Goal: Information Seeking & Learning: Check status

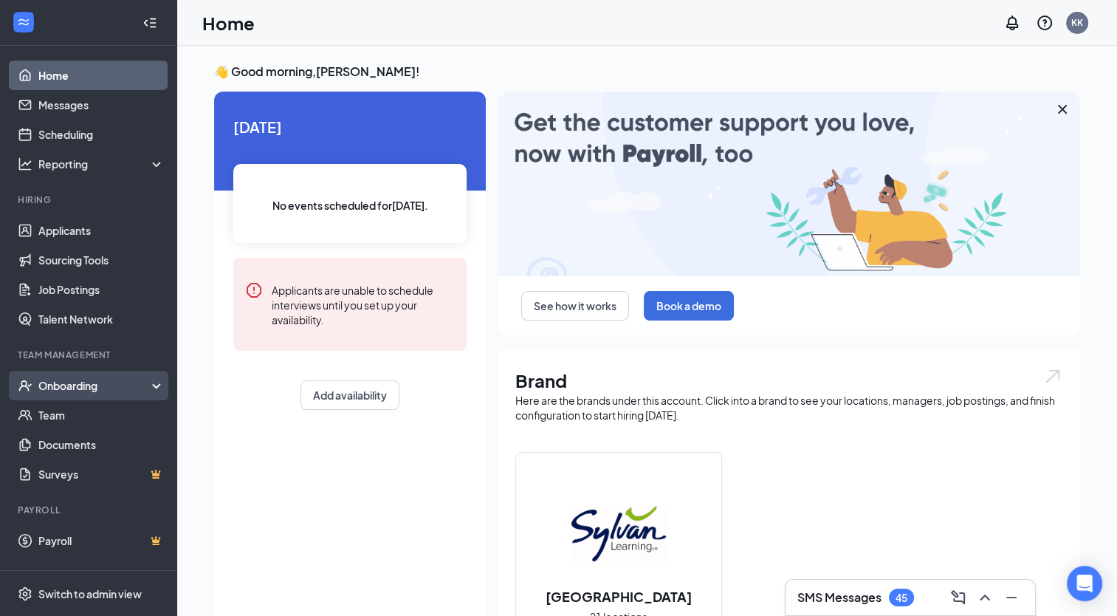
click at [86, 382] on div "Onboarding" at bounding box center [95, 385] width 114 height 15
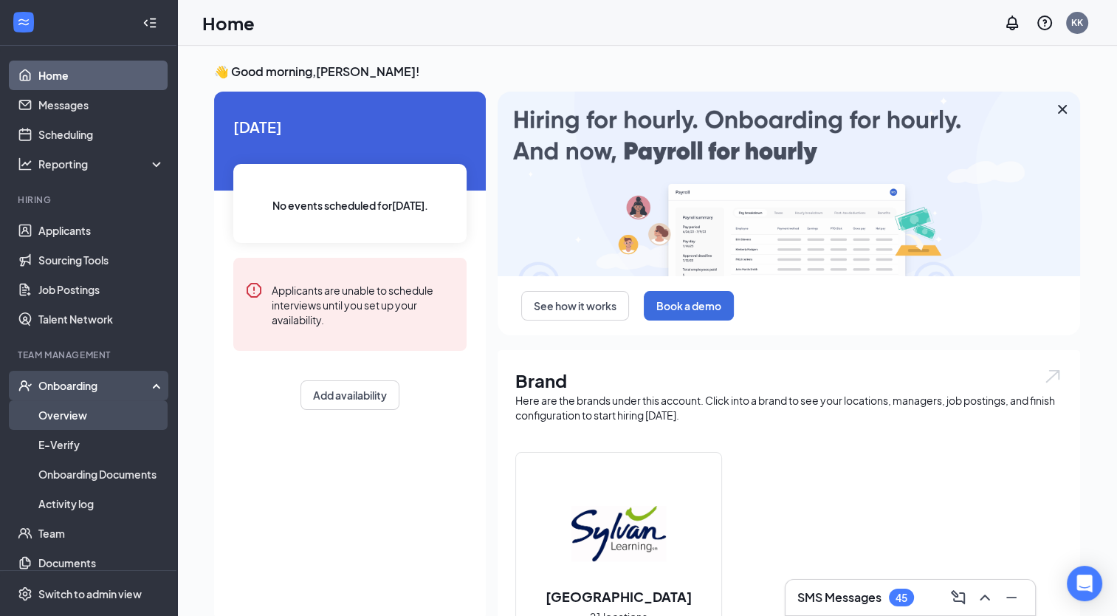
click at [68, 419] on link "Overview" at bounding box center [101, 415] width 126 height 30
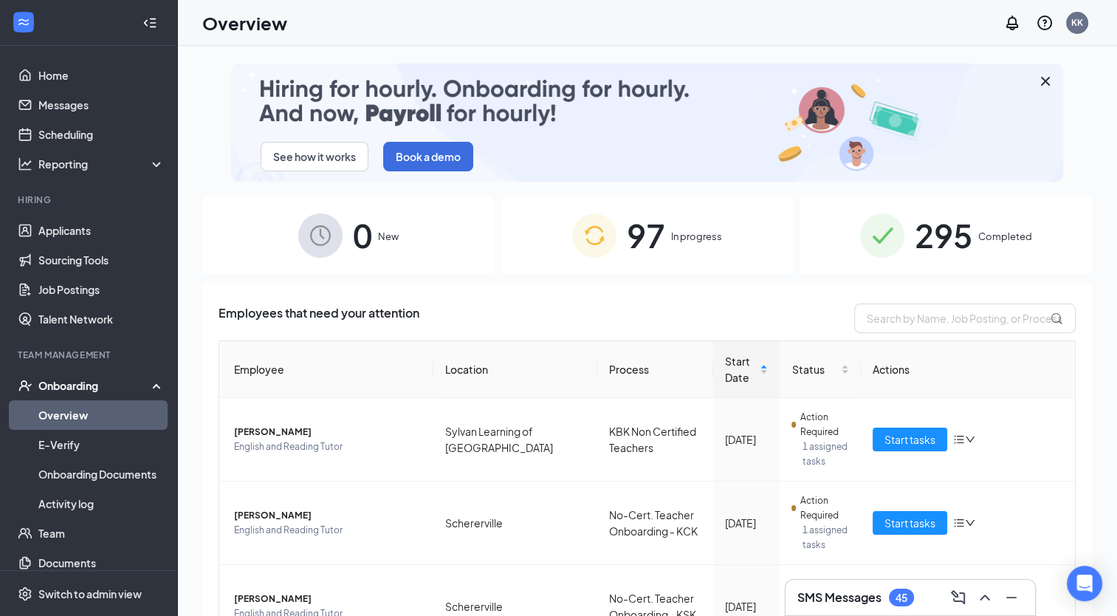
click at [934, 225] on span "295" at bounding box center [944, 235] width 58 height 51
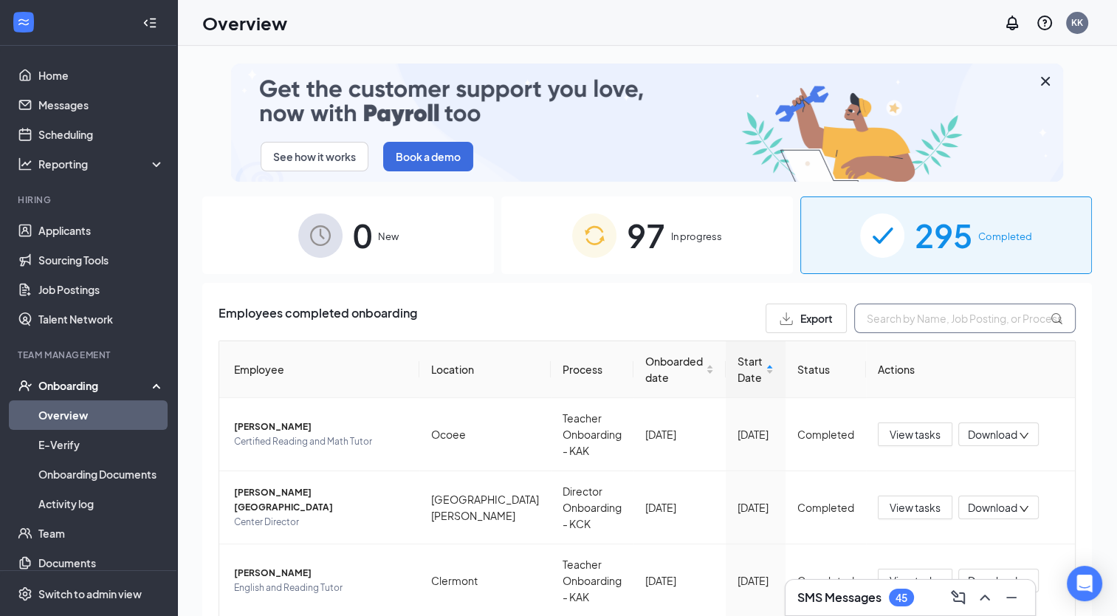
click at [878, 323] on input "text" at bounding box center [964, 318] width 221 height 30
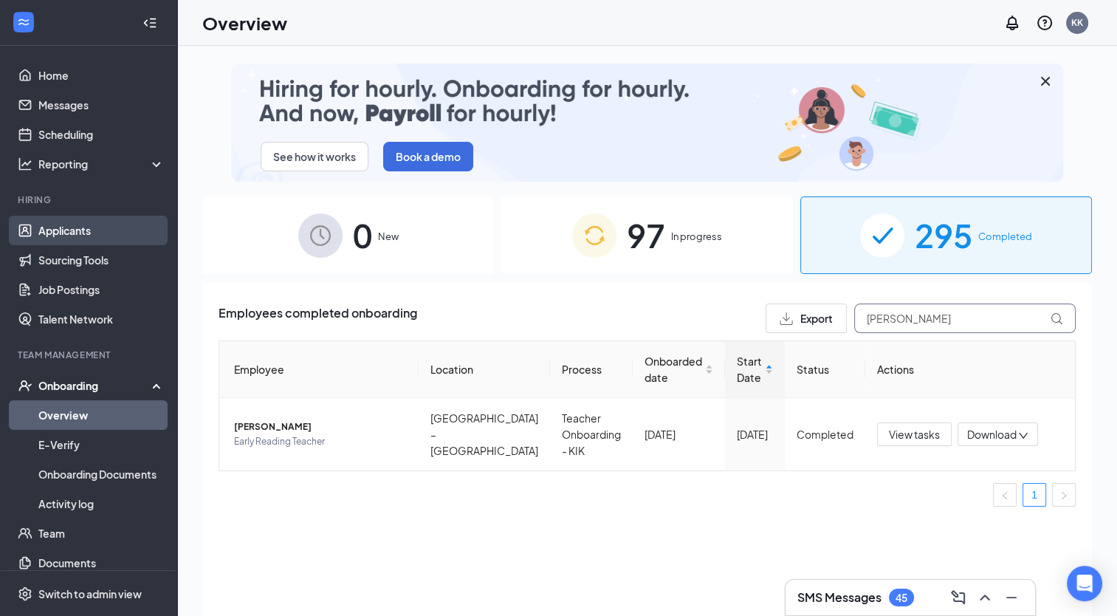
type input "[PERSON_NAME]"
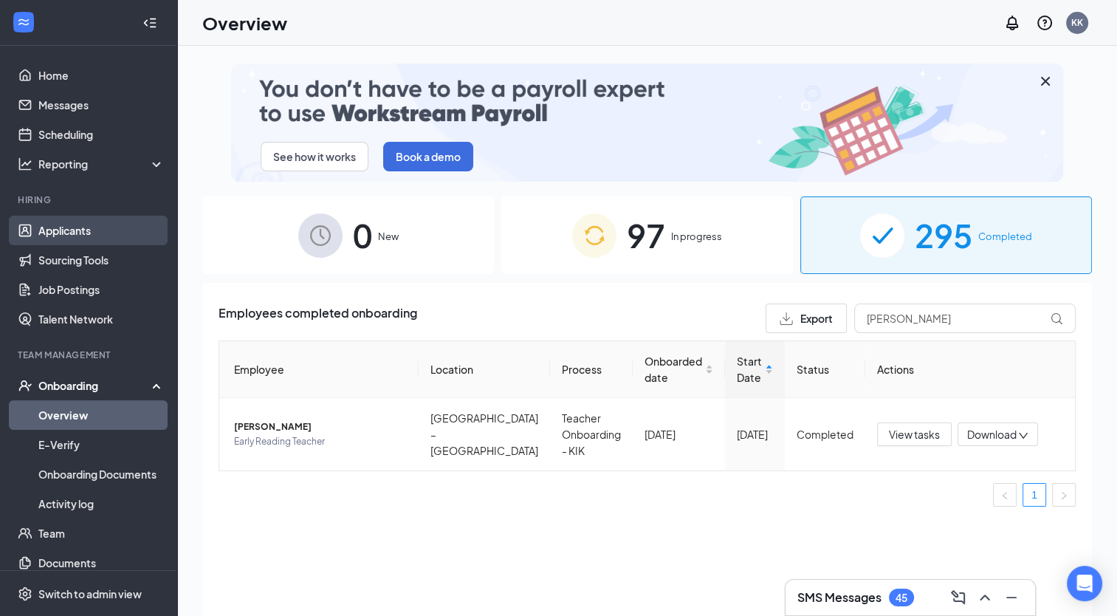
click at [56, 224] on link "Applicants" at bounding box center [101, 231] width 126 height 30
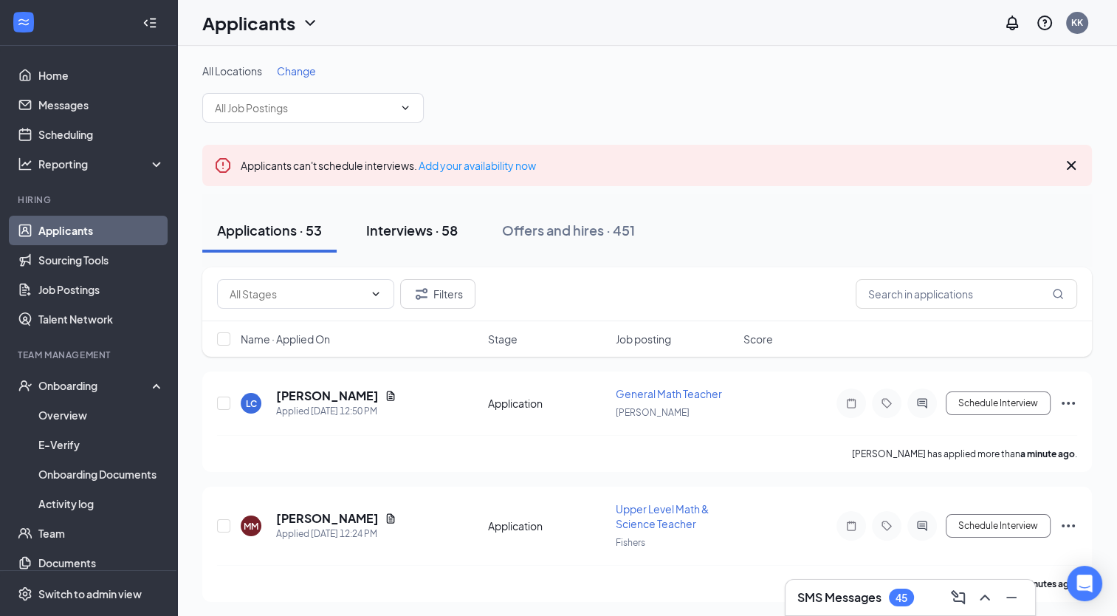
click at [416, 232] on div "Interviews · 58" at bounding box center [412, 230] width 92 height 18
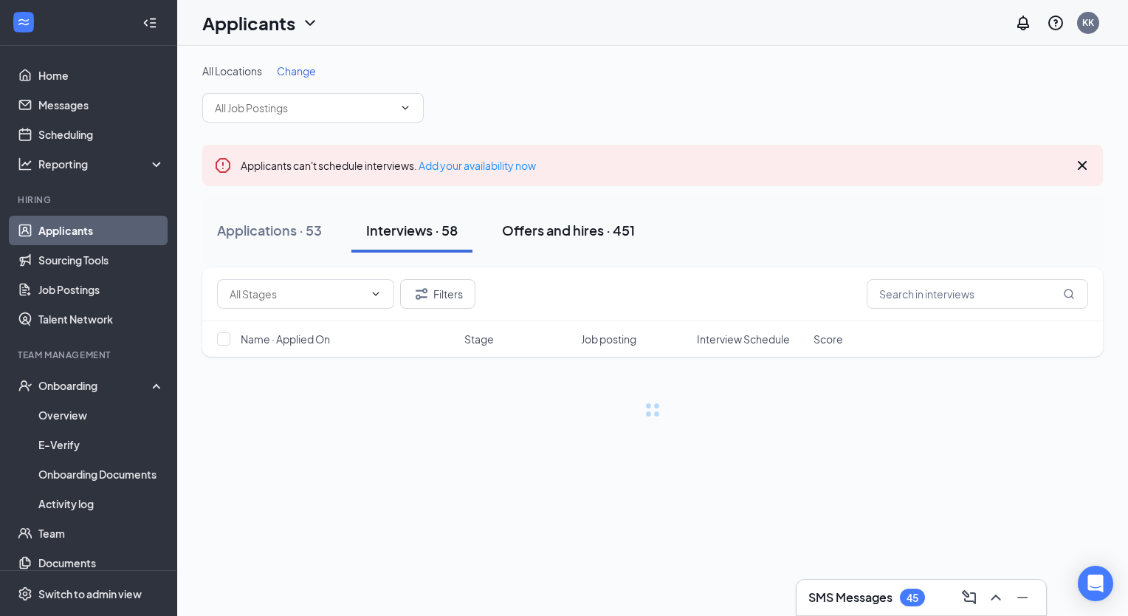
click at [563, 226] on div "Offers and hires · 451" at bounding box center [568, 230] width 133 height 18
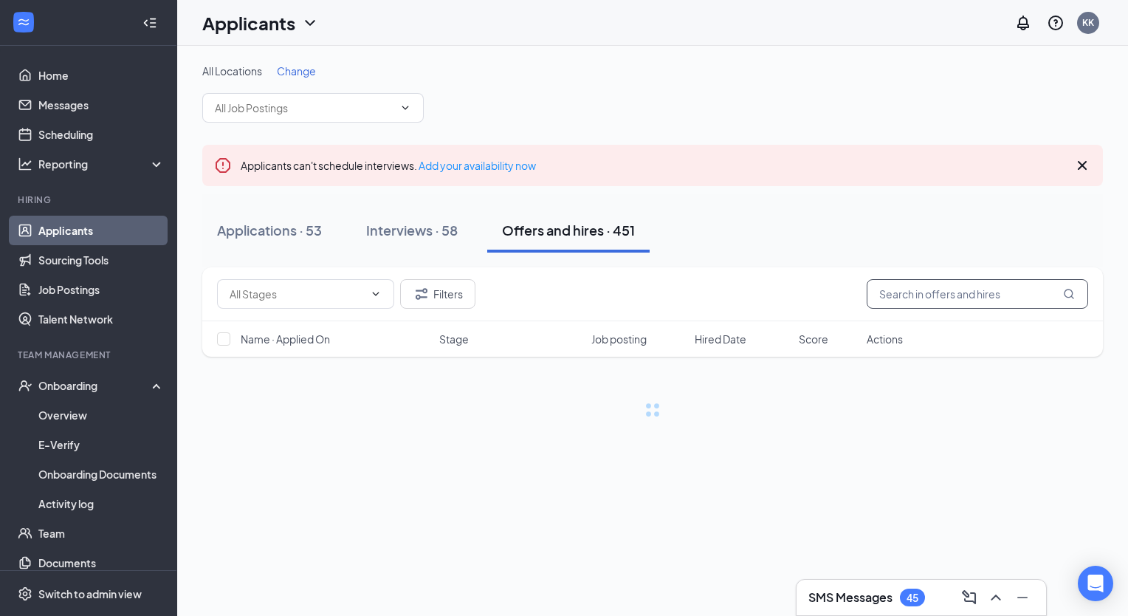
click at [891, 297] on input "text" at bounding box center [977, 294] width 221 height 30
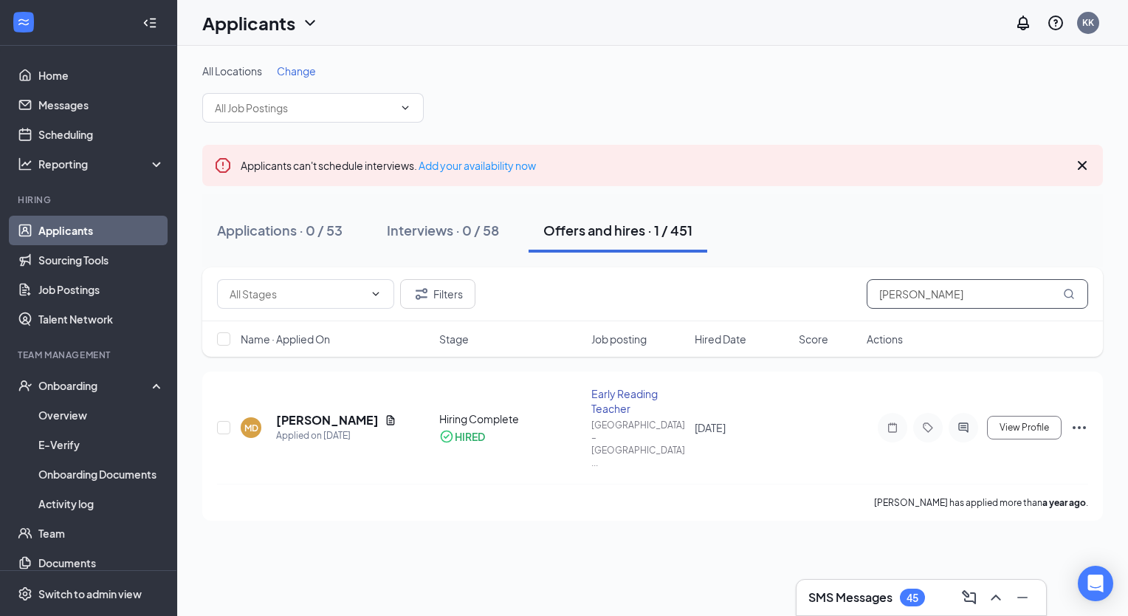
type input "[PERSON_NAME]"
click at [55, 233] on link "Applicants" at bounding box center [101, 231] width 126 height 30
